Goal: Complete application form

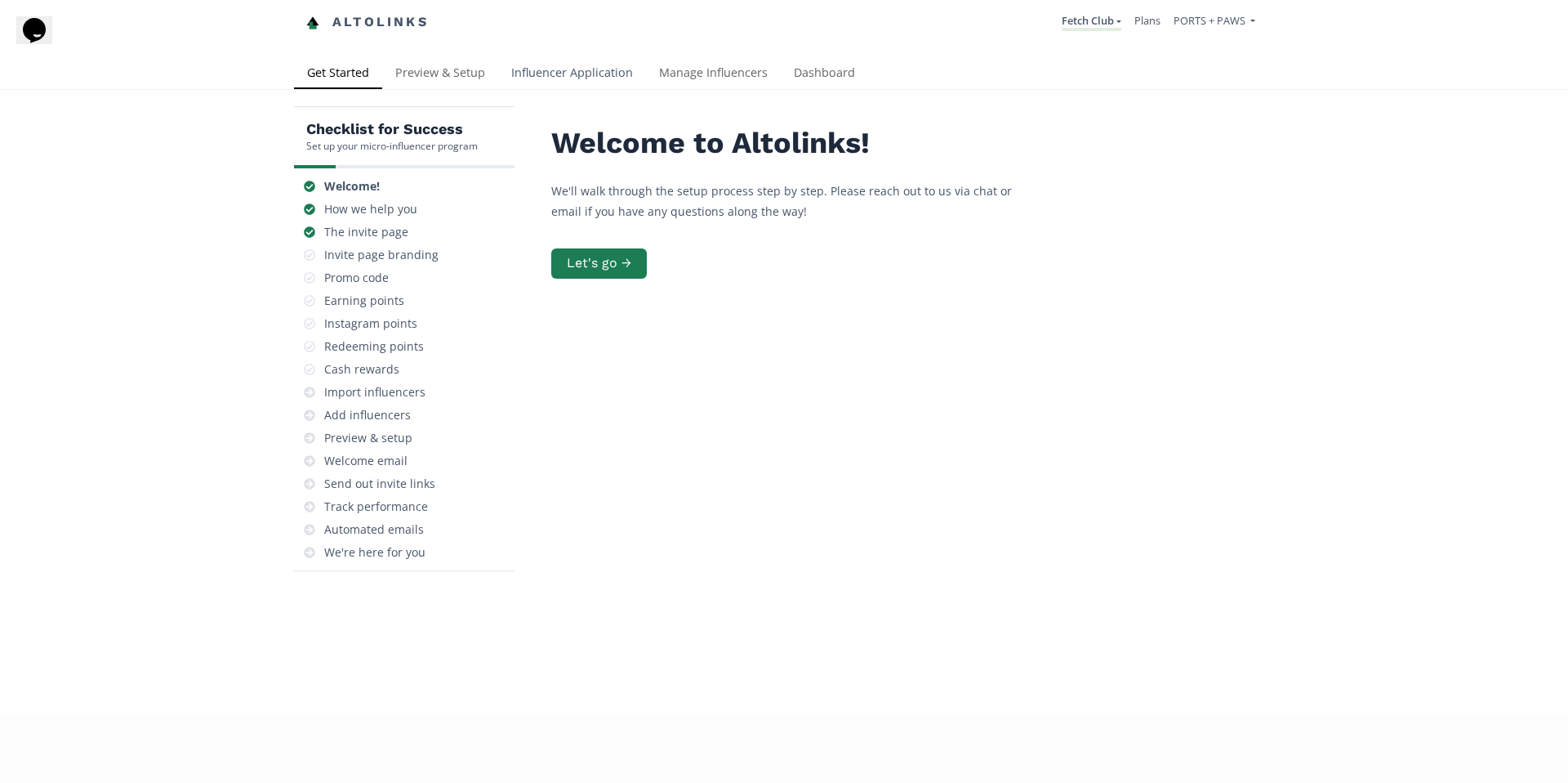
click at [536, 69] on link "Influencer Application" at bounding box center [572, 74] width 148 height 33
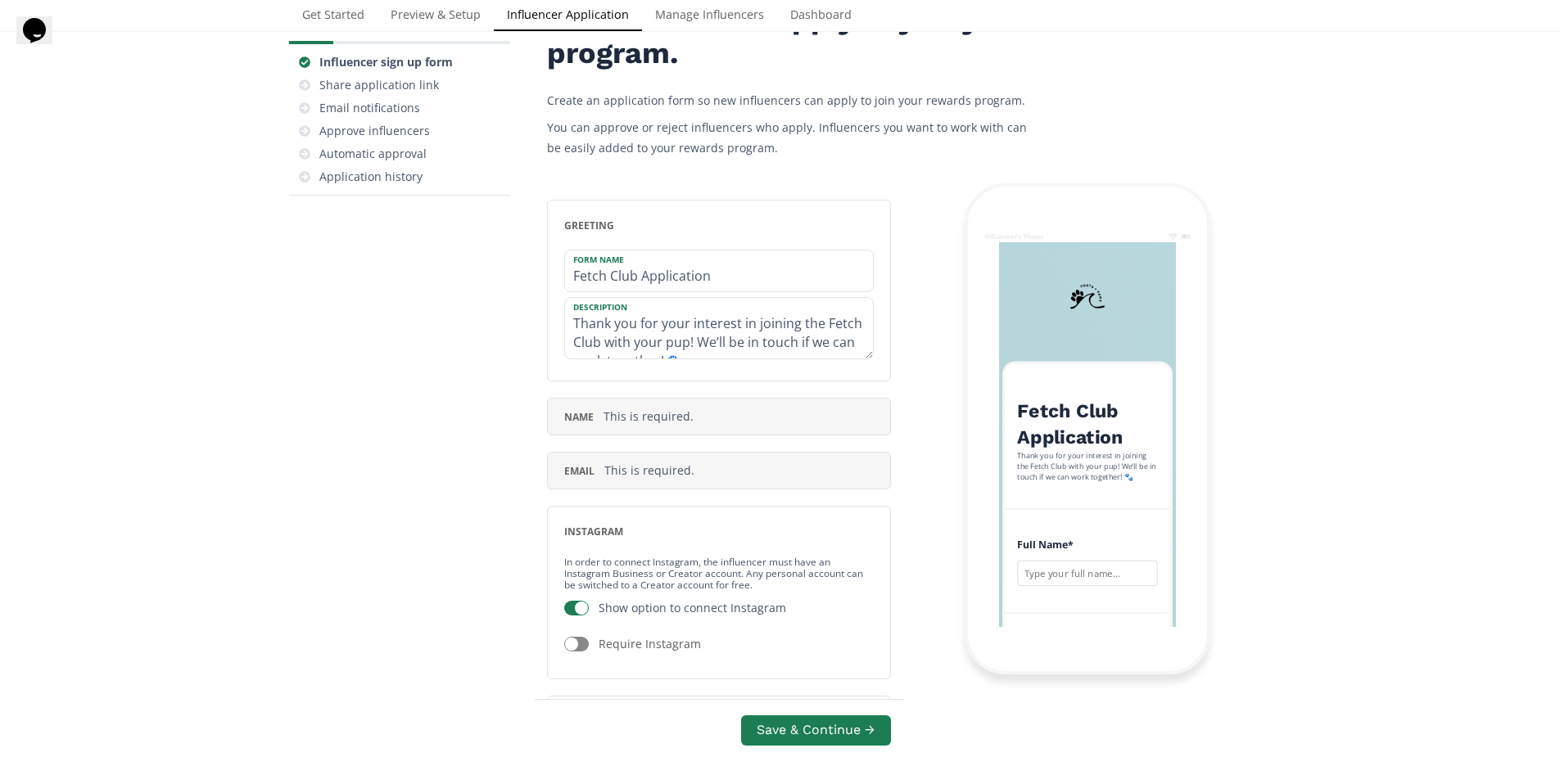
scroll to position [140, 0]
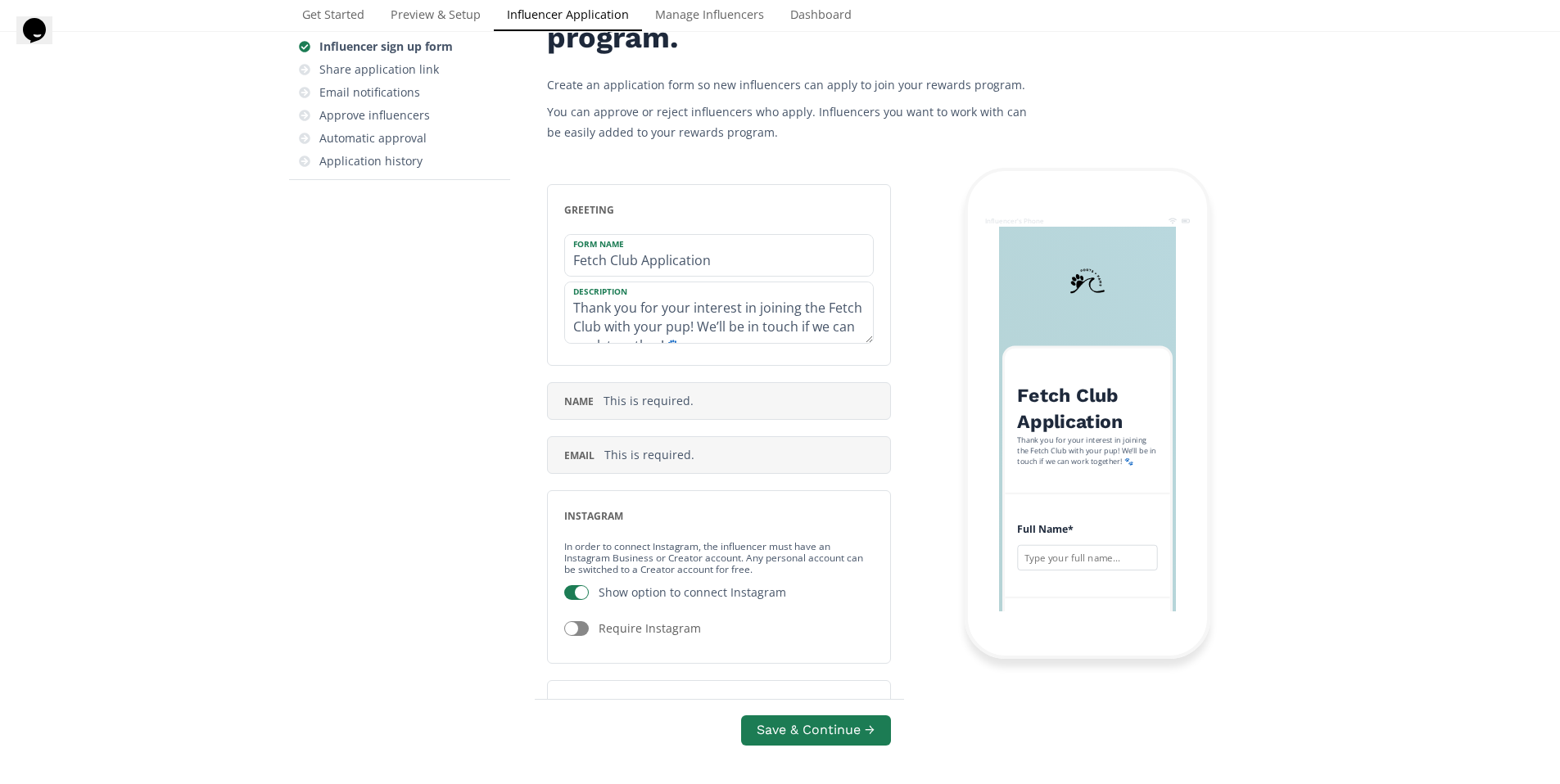
click at [1144, 641] on div "Influencer's Phone Fetch Club Application Thank you for your interest in joinin…" at bounding box center [1087, 413] width 245 height 491
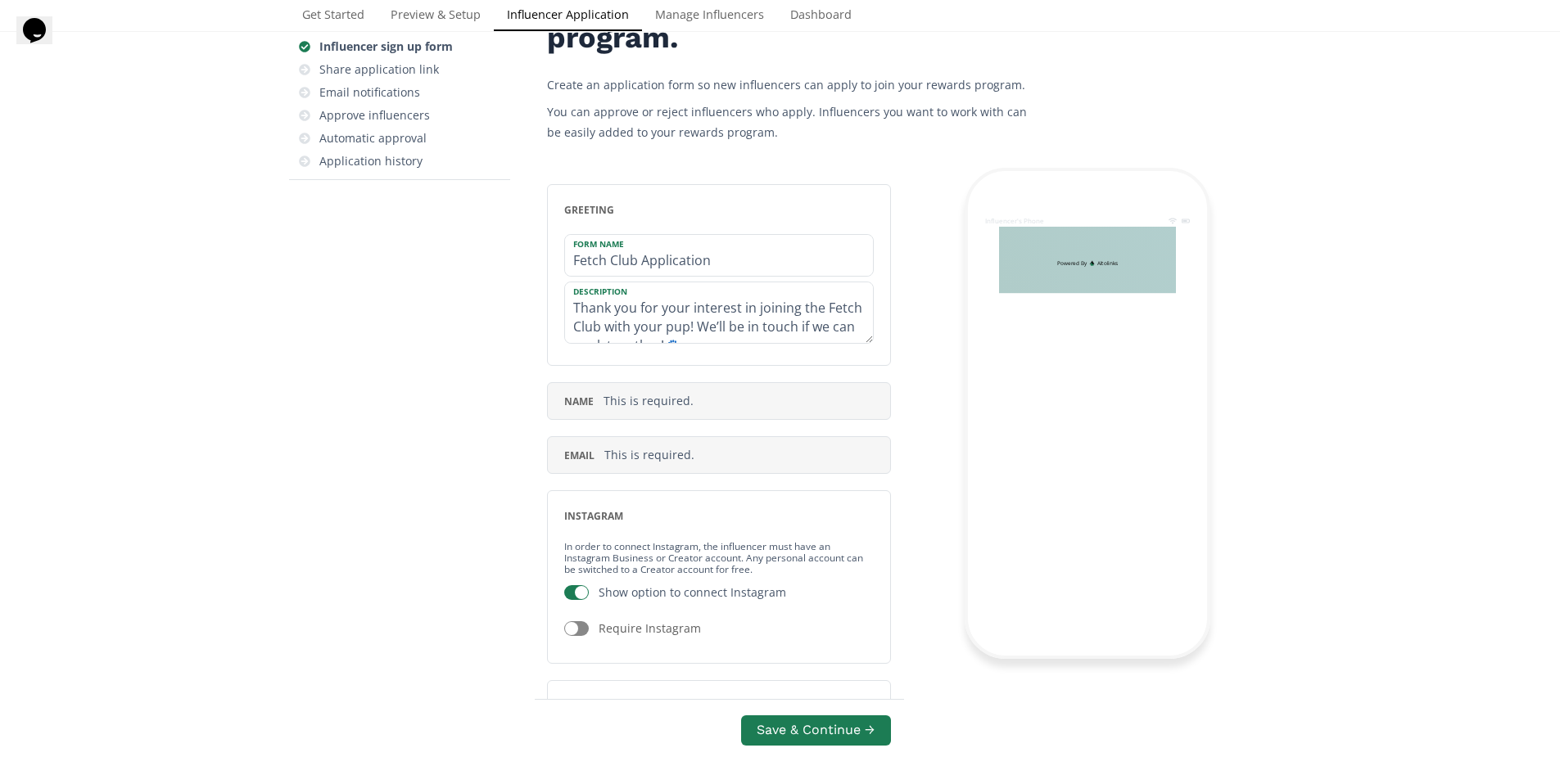
scroll to position [1313, 0]
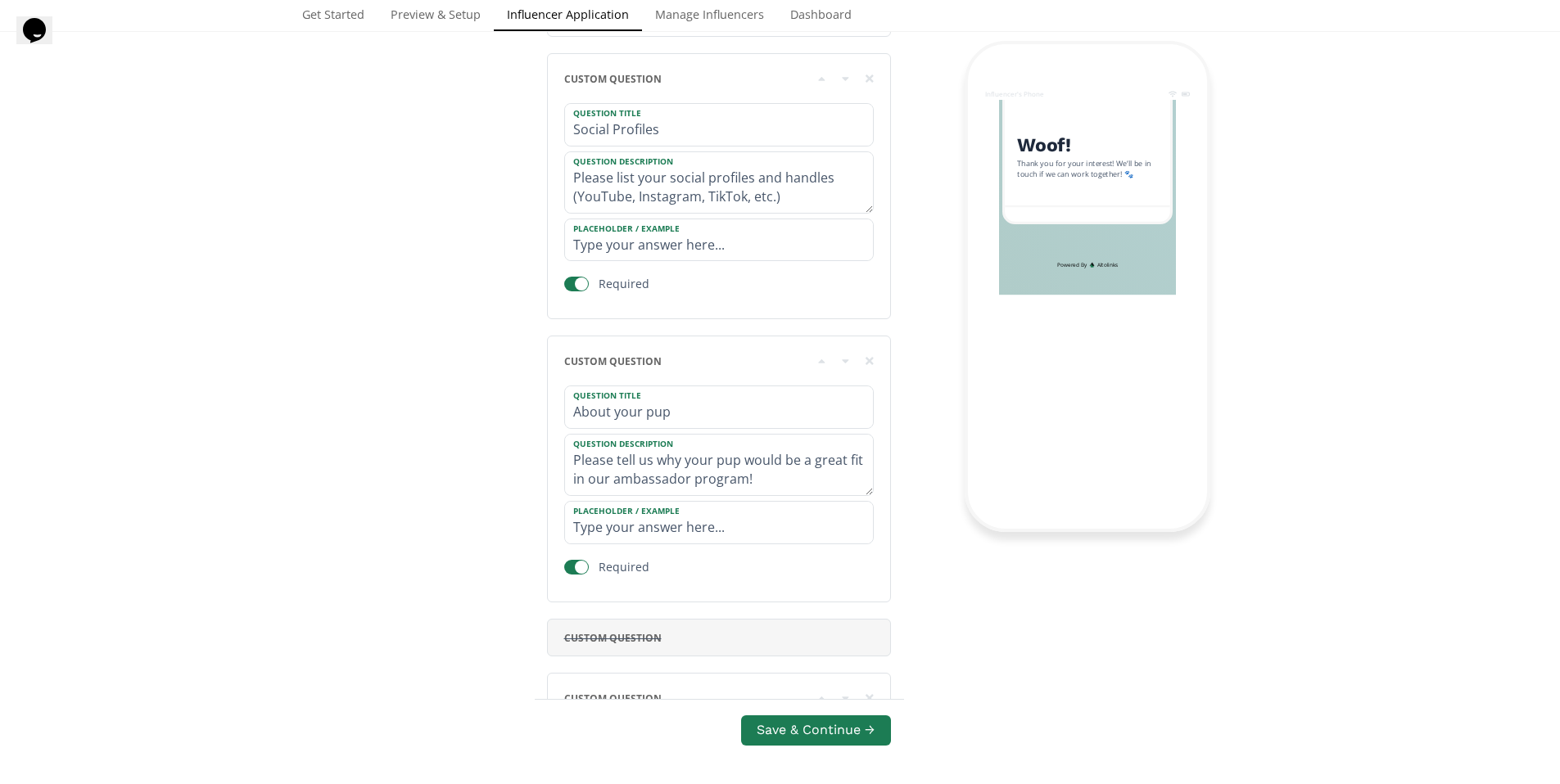
scroll to position [1184, 0]
click at [1353, 386] on div "Influencer Application Allow new influencers to sign up Influencer sign up form…" at bounding box center [780, 655] width 1560 height 2663
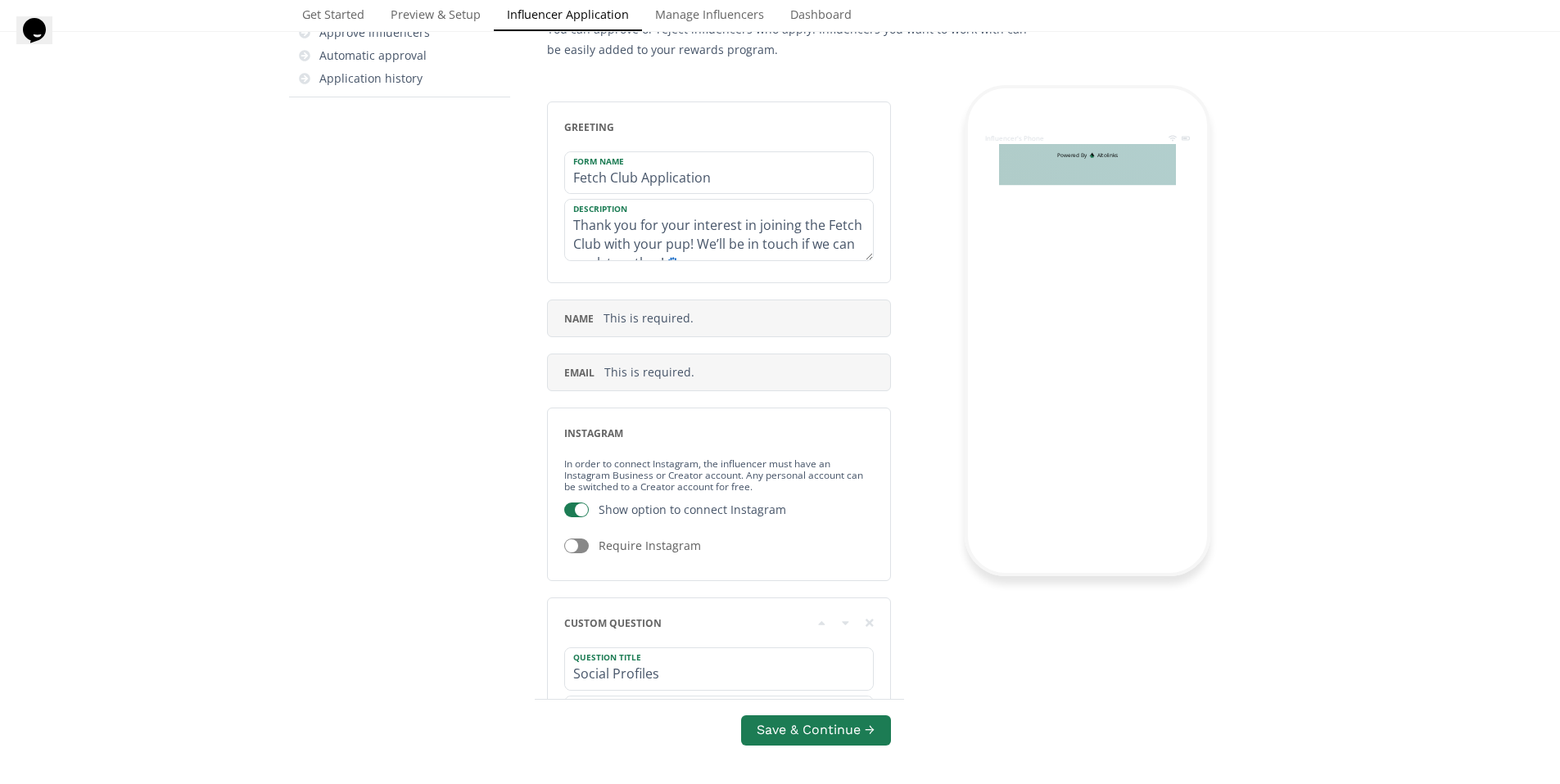
scroll to position [223, 0]
